Goal: Task Accomplishment & Management: Use online tool/utility

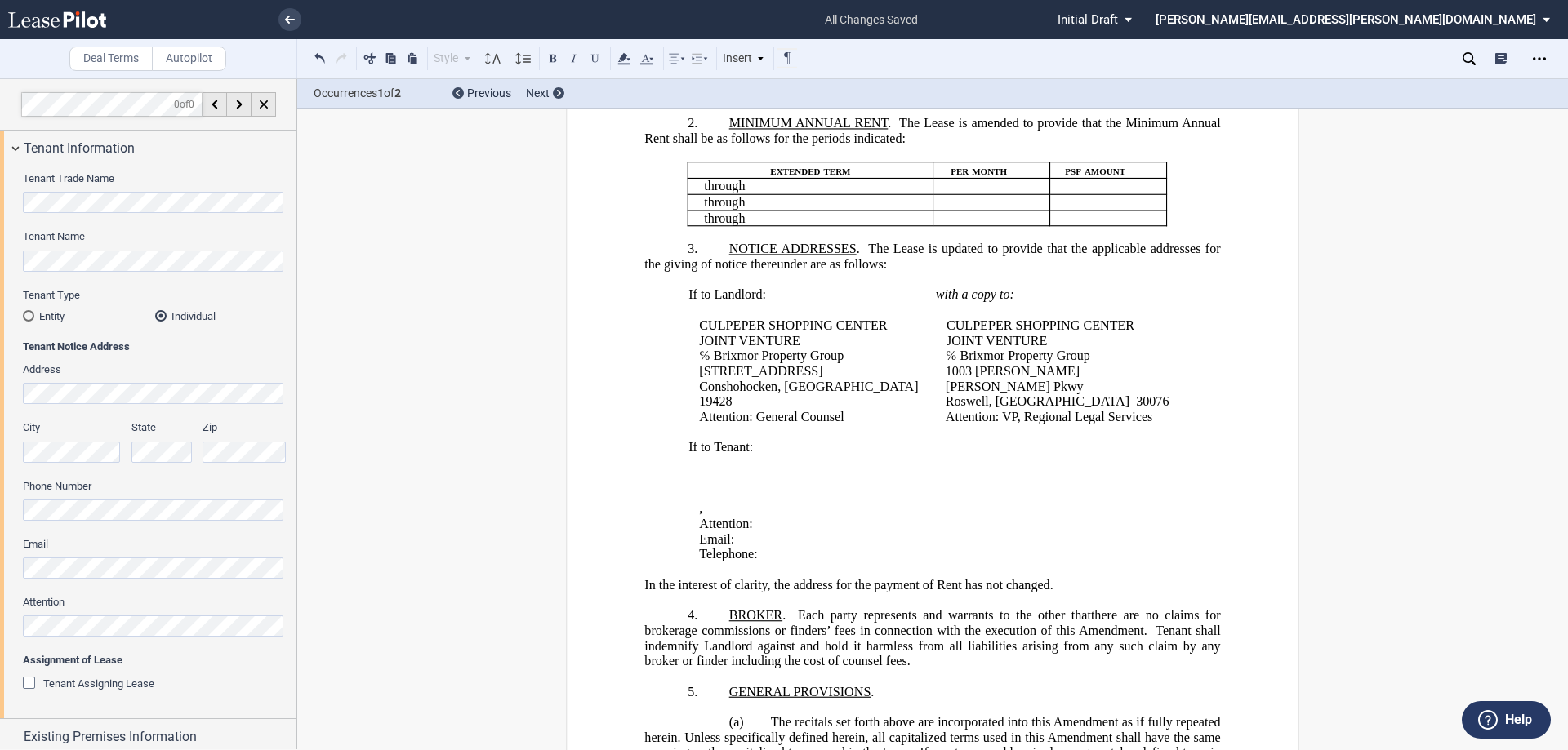
scroll to position [735, 0]
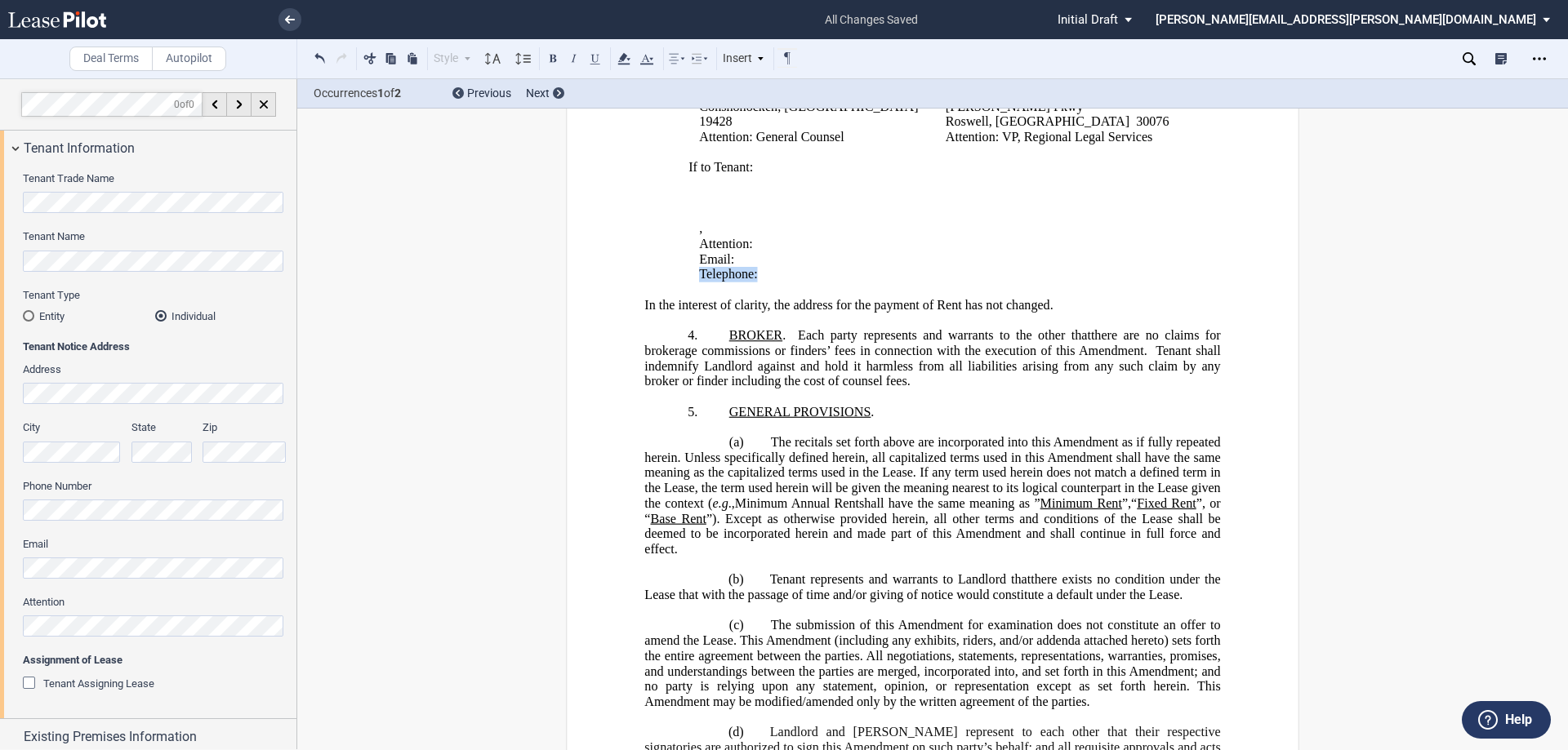
drag, startPoint x: 834, startPoint y: 333, endPoint x: 692, endPoint y: 330, distance: 142.0
click at [692, 283] on td "If to Tenant: ﻿ ﻿ ﻿ ﻿ ﻿ ﻿ ﻿ , ﻿ ﻿ ﻿ ﻿ Attention: ﻿ ﻿ Email: ﻿ ﻿ Telephone: ﻿ ﻿" at bounding box center [936, 221] width 505 height 122
click at [737, 298] on p "﻿" at bounding box center [932, 290] width 576 height 15
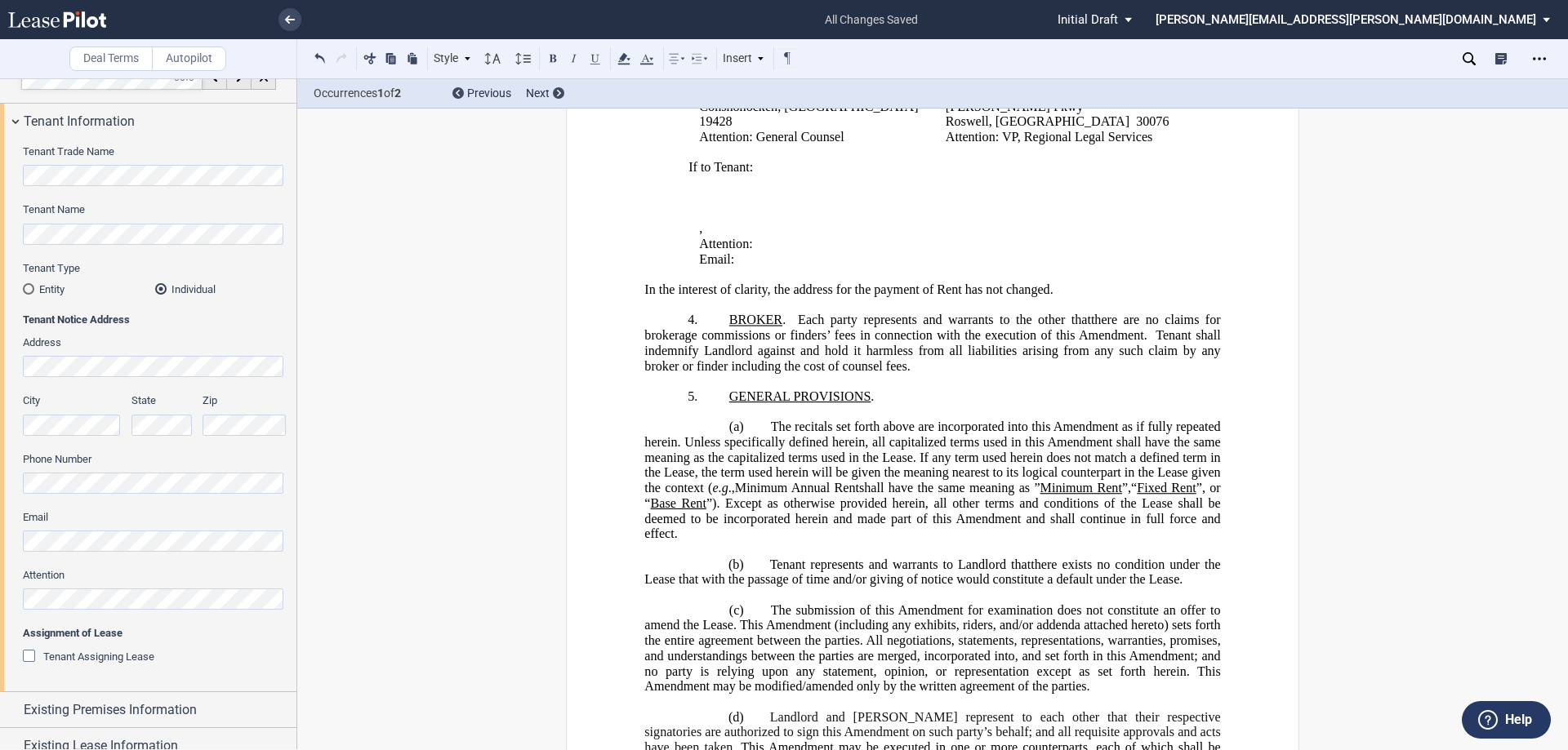
scroll to position [0, 0]
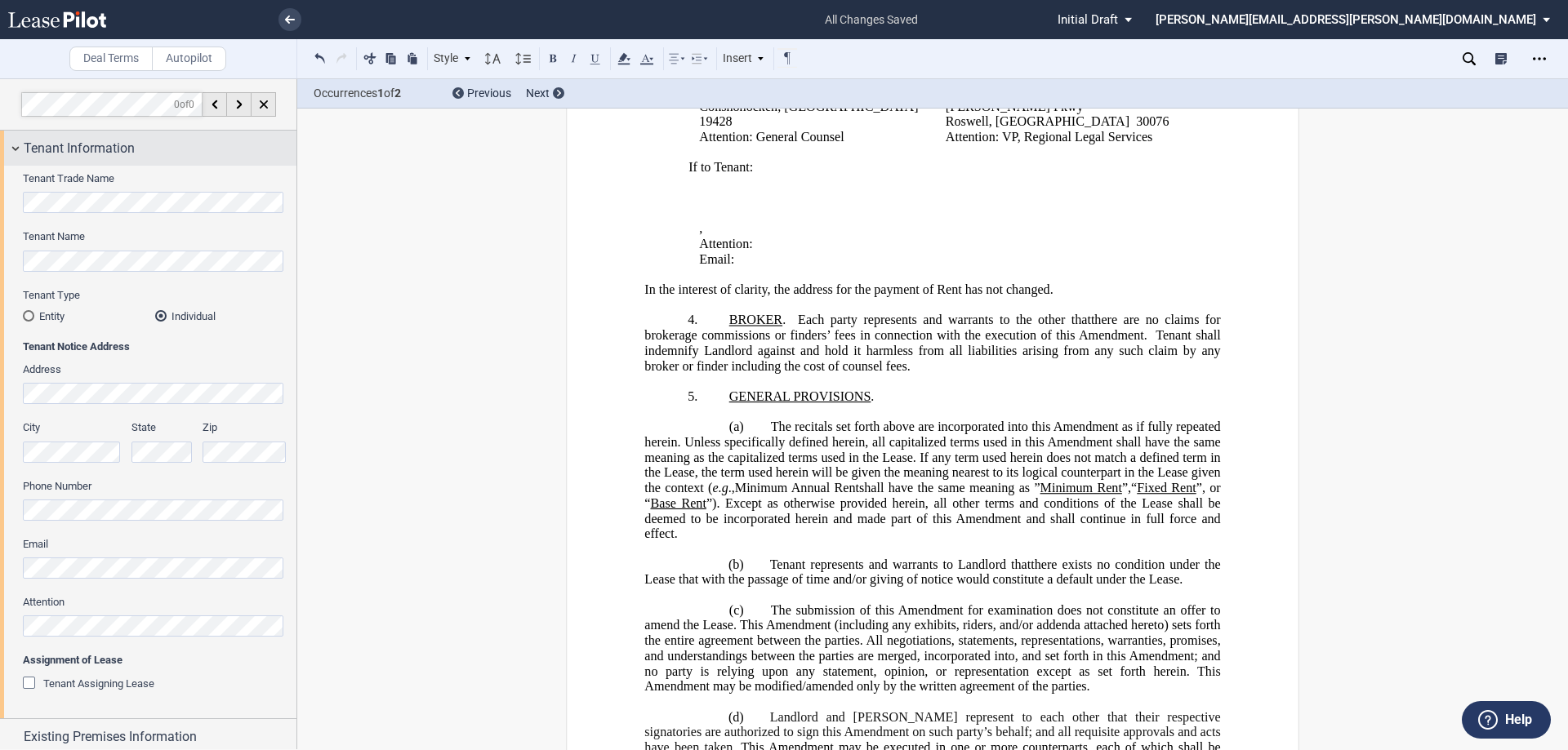
click at [66, 144] on span "Tenant Information" at bounding box center [79, 148] width 111 height 20
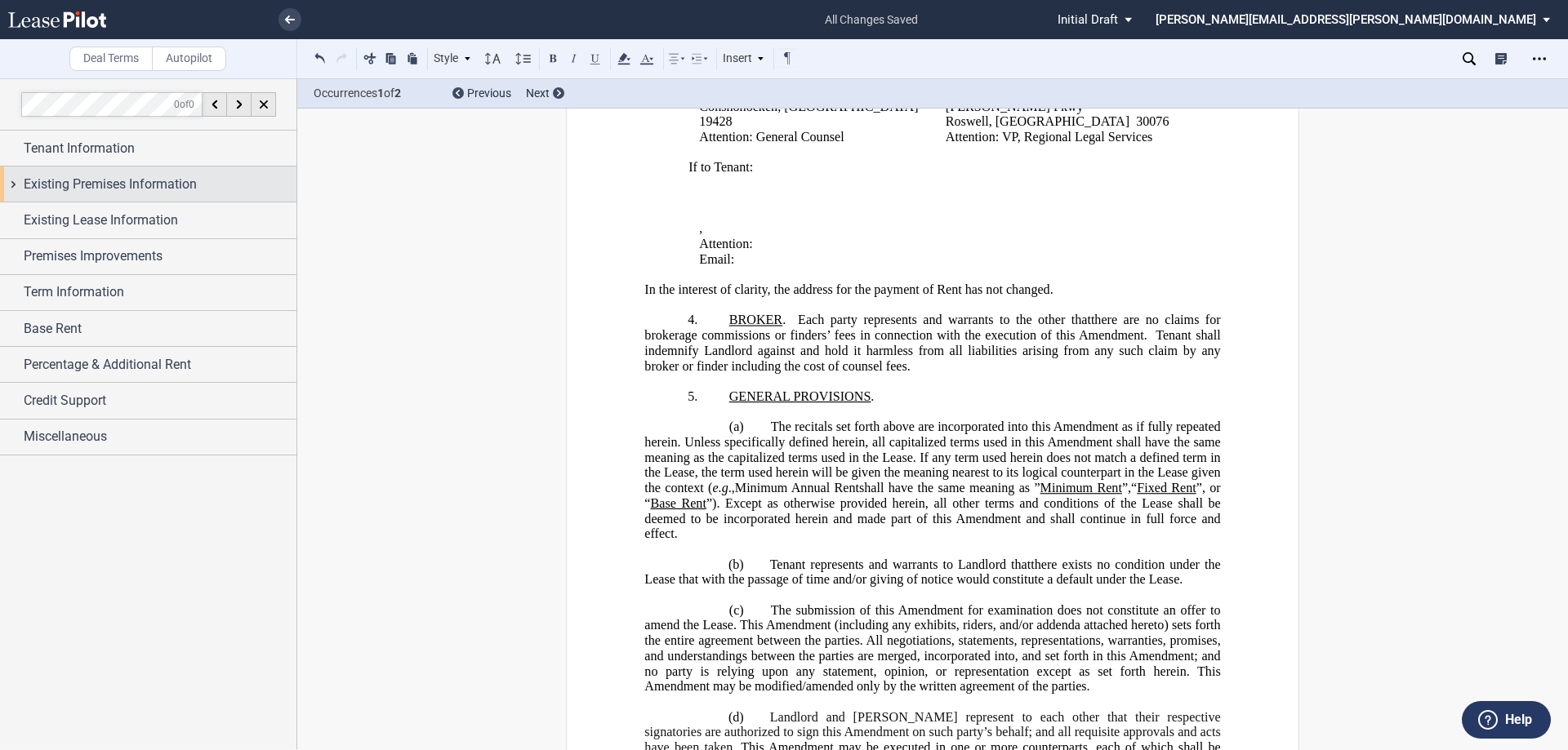
click at [71, 172] on div "Existing Premises Information" at bounding box center [148, 183] width 296 height 35
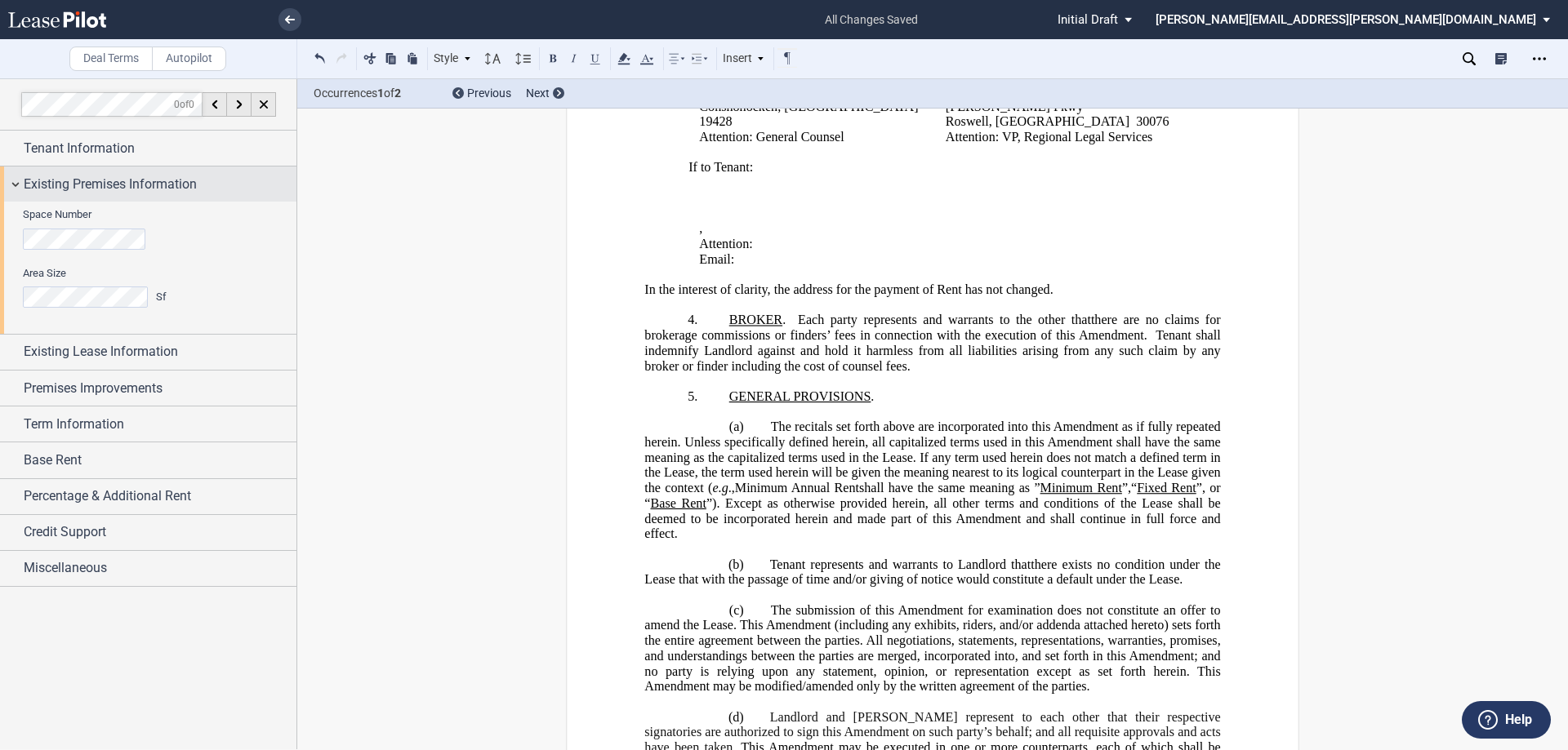
click at [71, 173] on div "Existing Premises Information" at bounding box center [148, 183] width 296 height 35
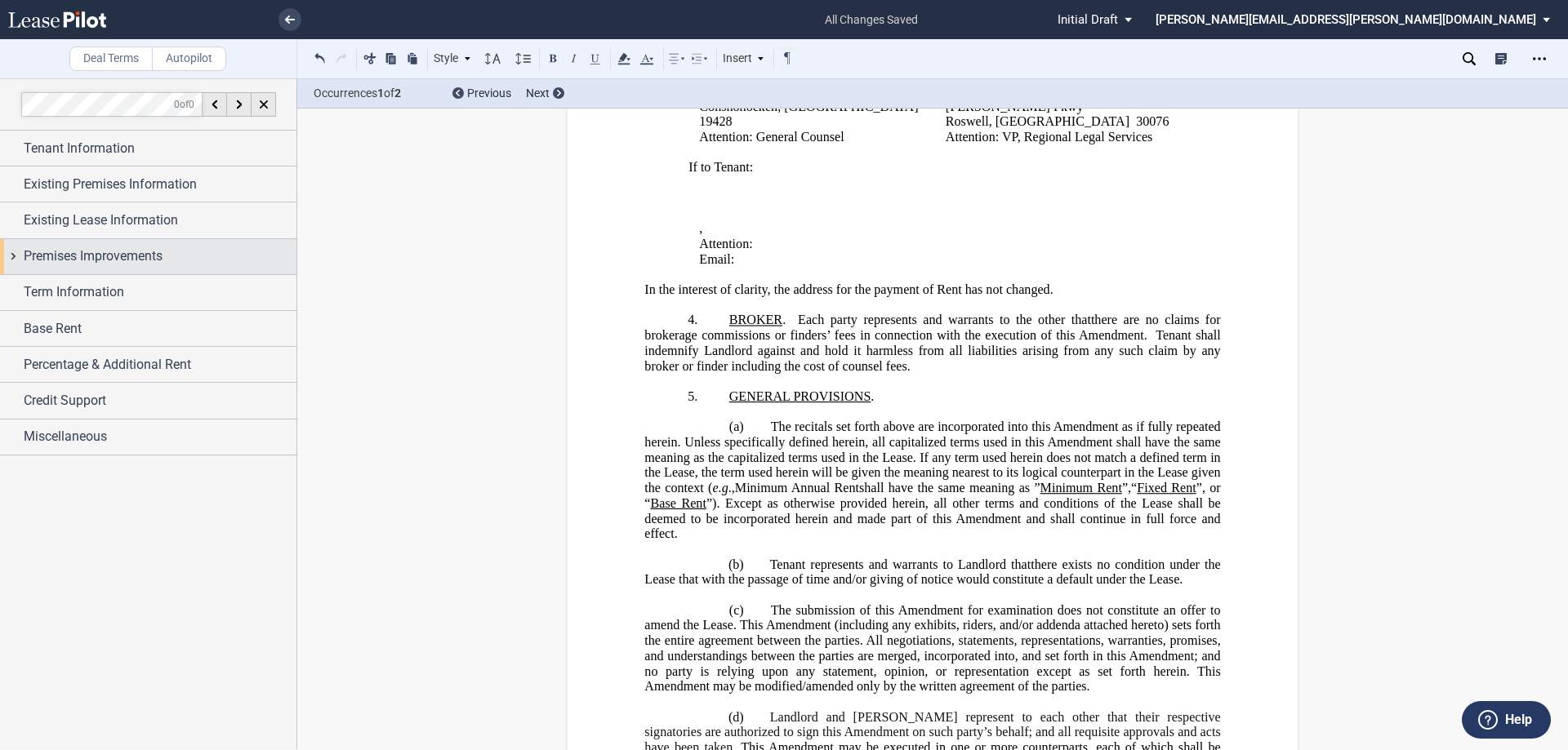
click at [98, 253] on span "Premises Improvements" at bounding box center [93, 255] width 139 height 20
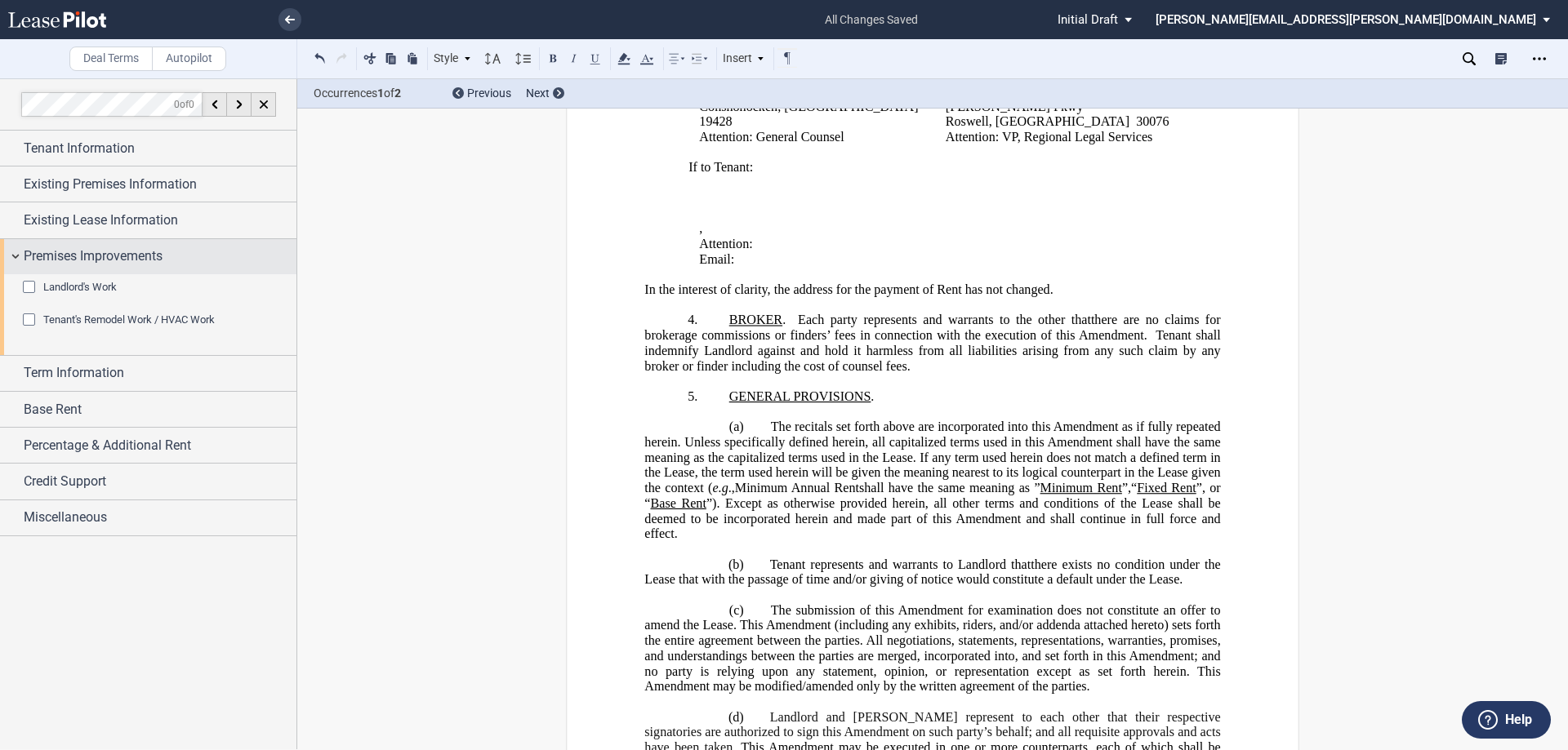
click at [98, 253] on span "Premises Improvements" at bounding box center [93, 255] width 139 height 20
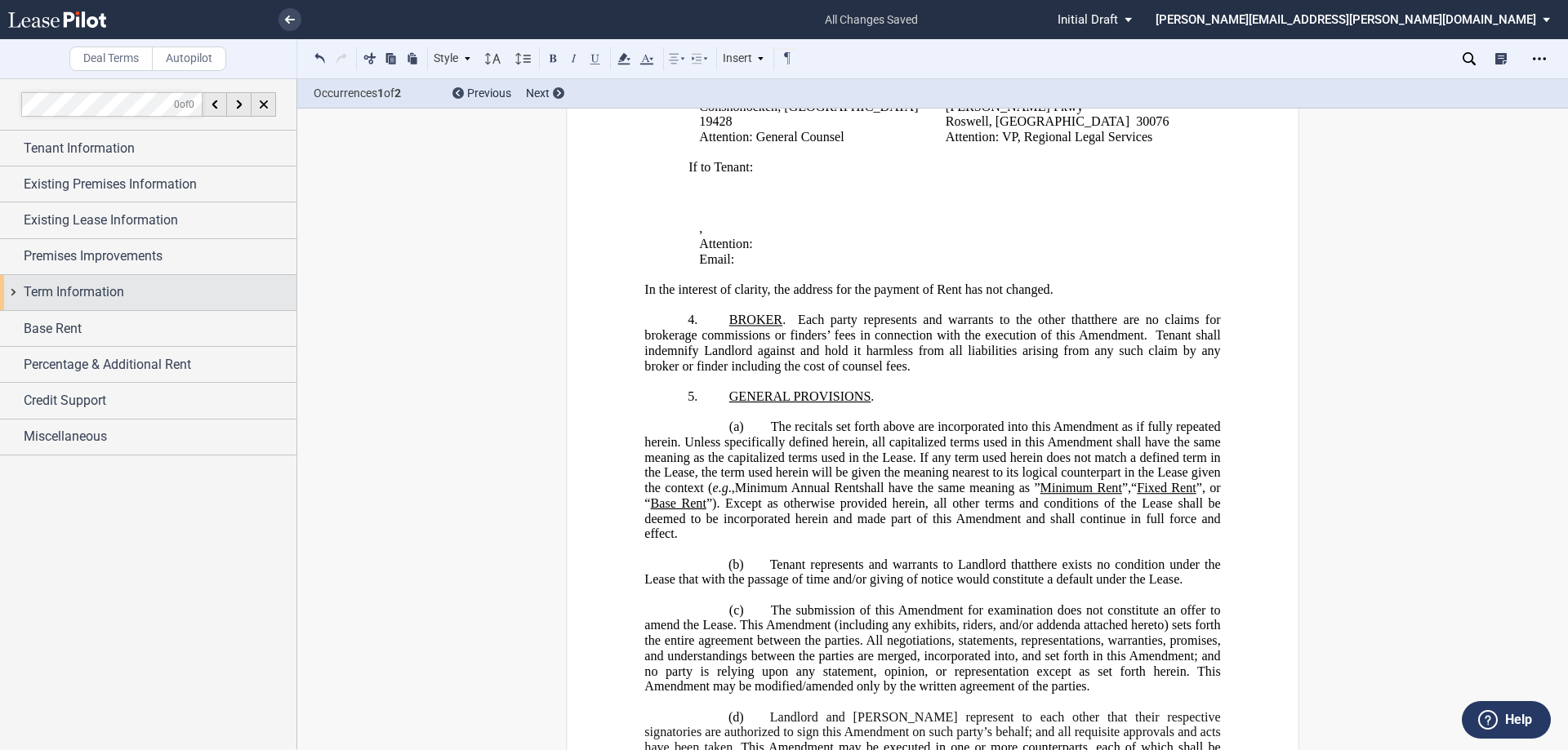
click at [88, 298] on span "Term Information" at bounding box center [74, 292] width 100 height 20
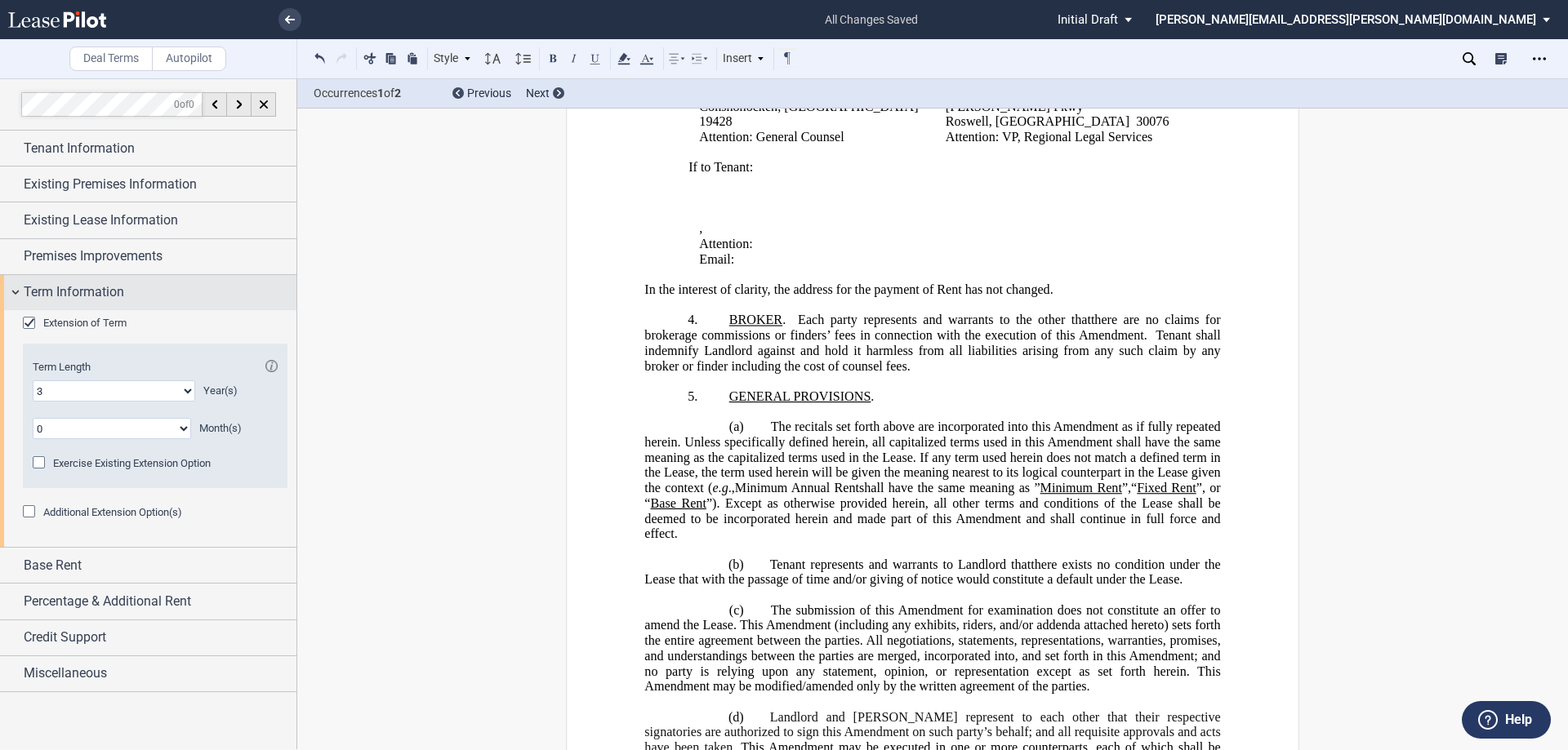
click at [88, 298] on span "Term Information" at bounding box center [74, 292] width 100 height 20
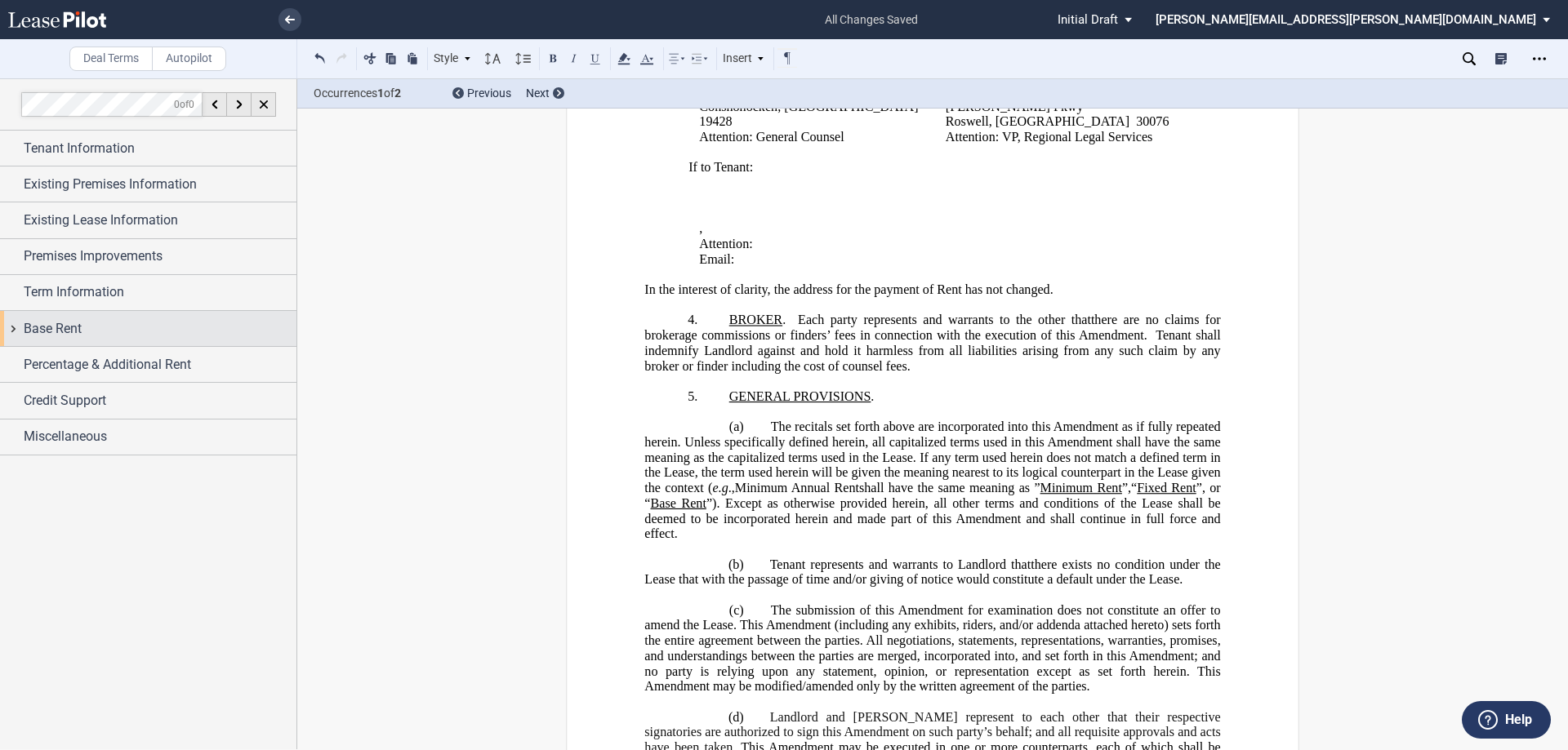
click at [75, 335] on span "Base Rent" at bounding box center [53, 328] width 58 height 20
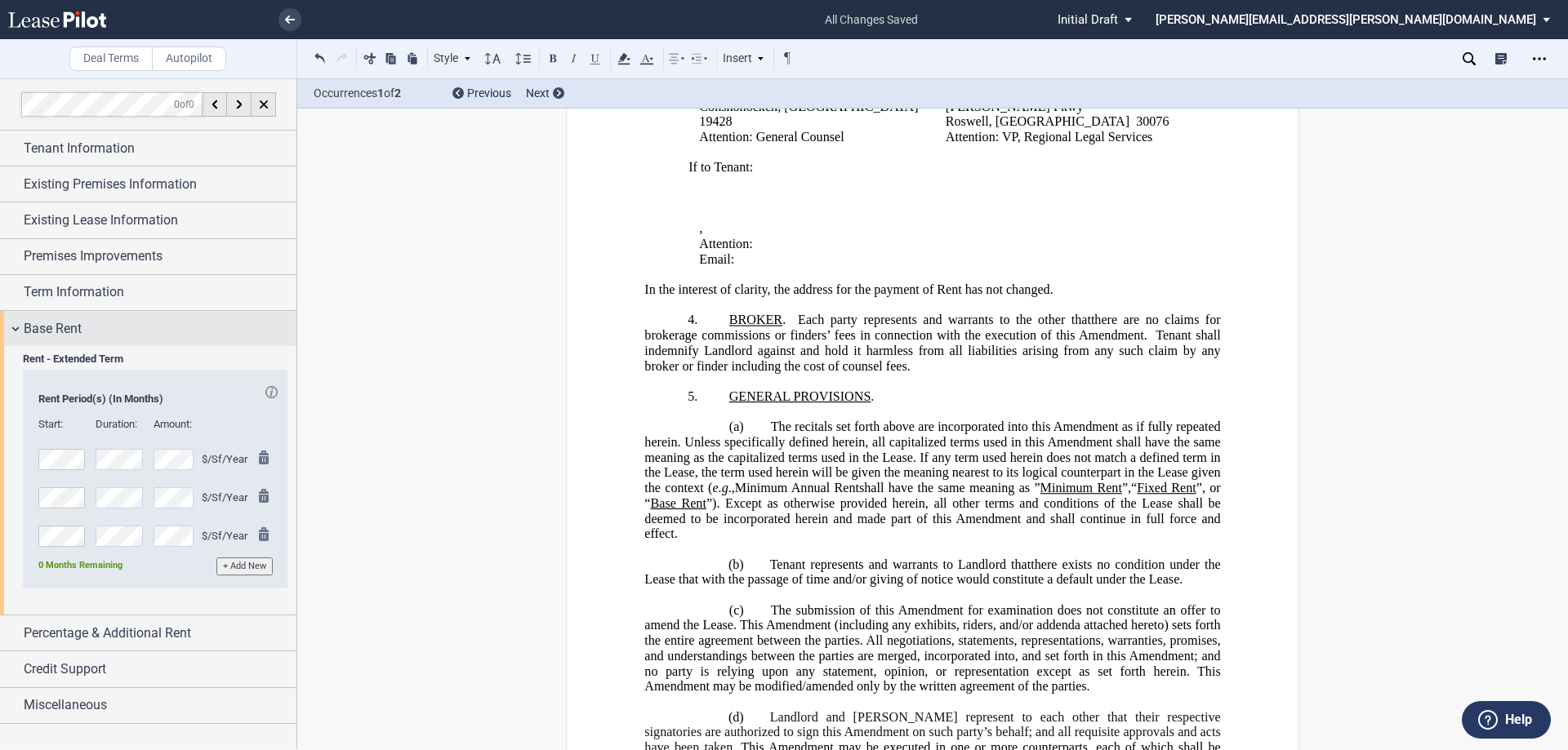
click at [75, 335] on span "Base Rent" at bounding box center [53, 328] width 58 height 20
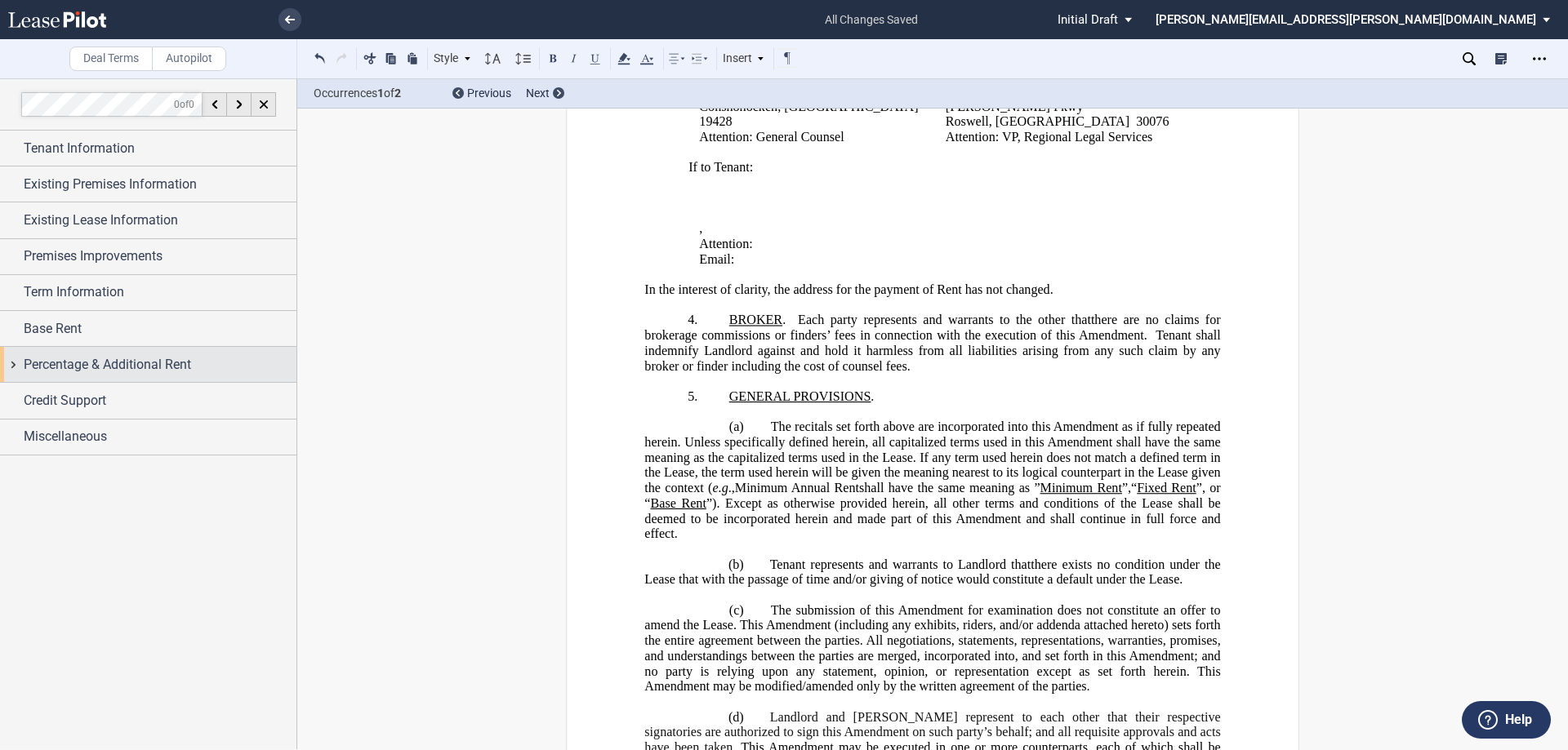
click at [77, 355] on span "Percentage & Additional Rent" at bounding box center [107, 364] width 167 height 20
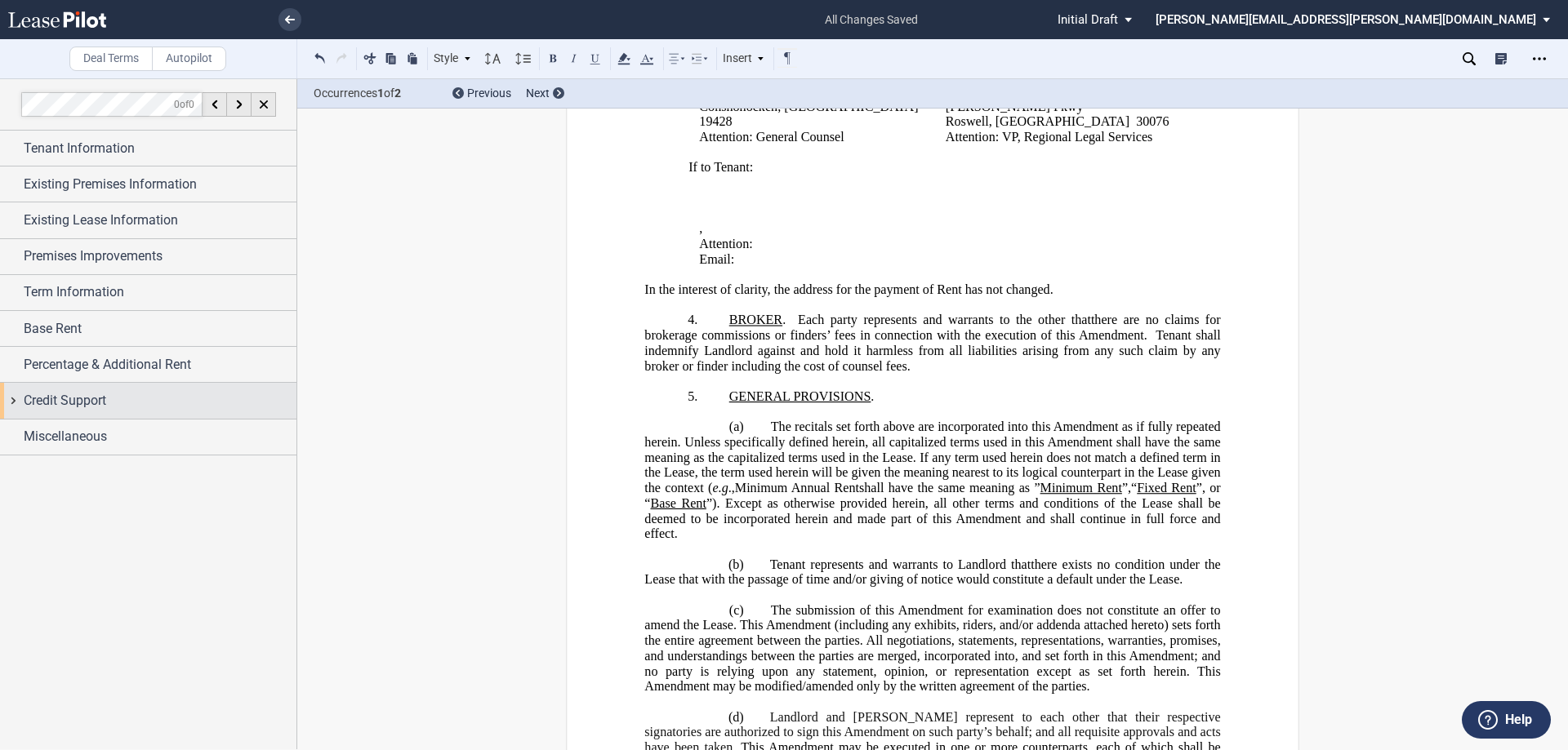
click at [76, 395] on span "Credit Support" at bounding box center [65, 400] width 82 height 20
click at [65, 398] on span "Credit Support" at bounding box center [65, 400] width 82 height 20
click at [76, 451] on div "Miscellaneous" at bounding box center [148, 436] width 296 height 35
click at [76, 440] on span "Miscellaneous" at bounding box center [65, 436] width 83 height 20
click at [1536, 55] on icon "Open Lease options menu" at bounding box center [1538, 59] width 13 height 13
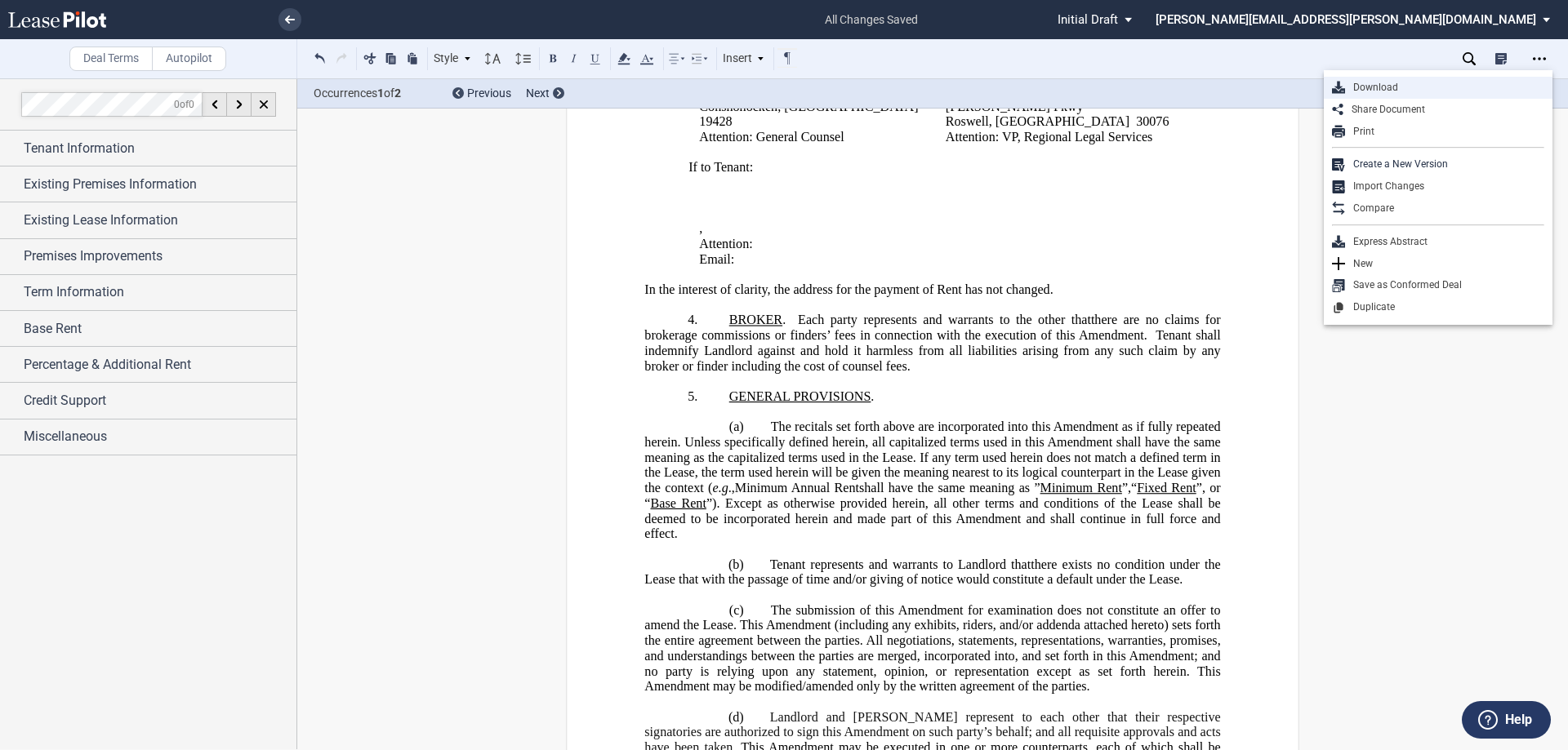
click at [1367, 83] on div "Download" at bounding box center [1444, 87] width 200 height 14
